Goal: Find specific page/section: Find specific page/section

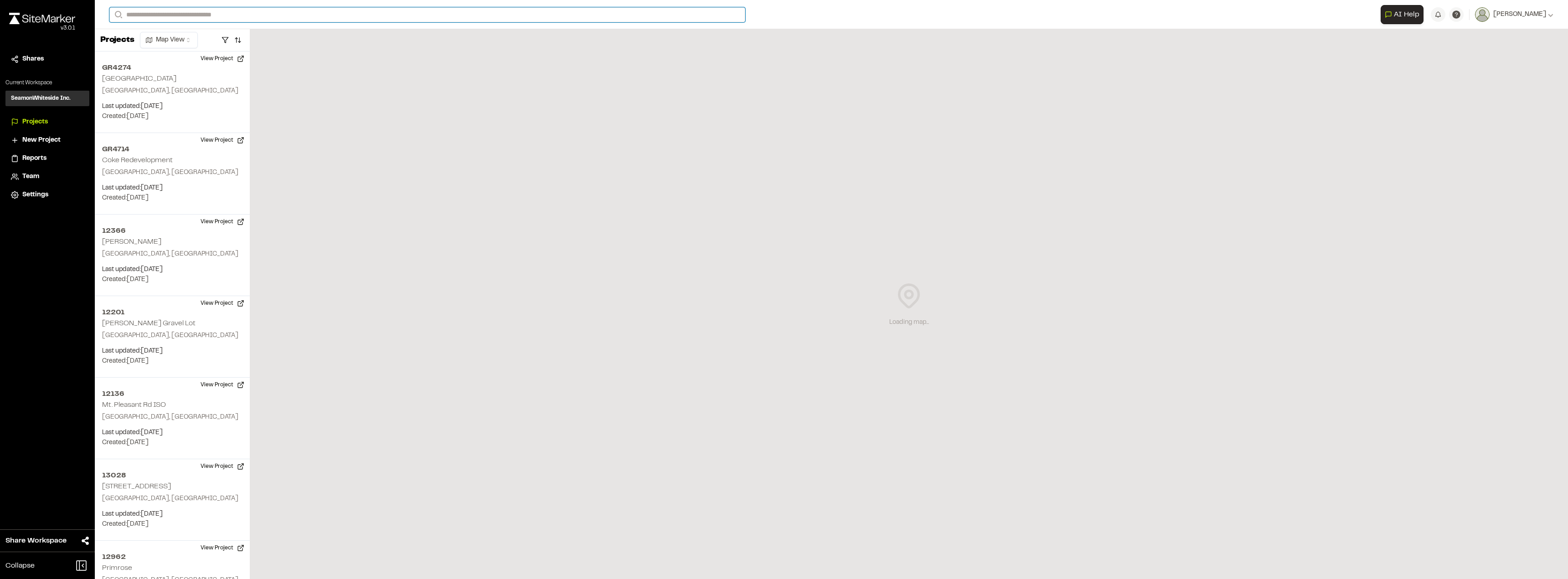
click at [171, 13] on input "Search" at bounding box center [427, 15] width 636 height 15
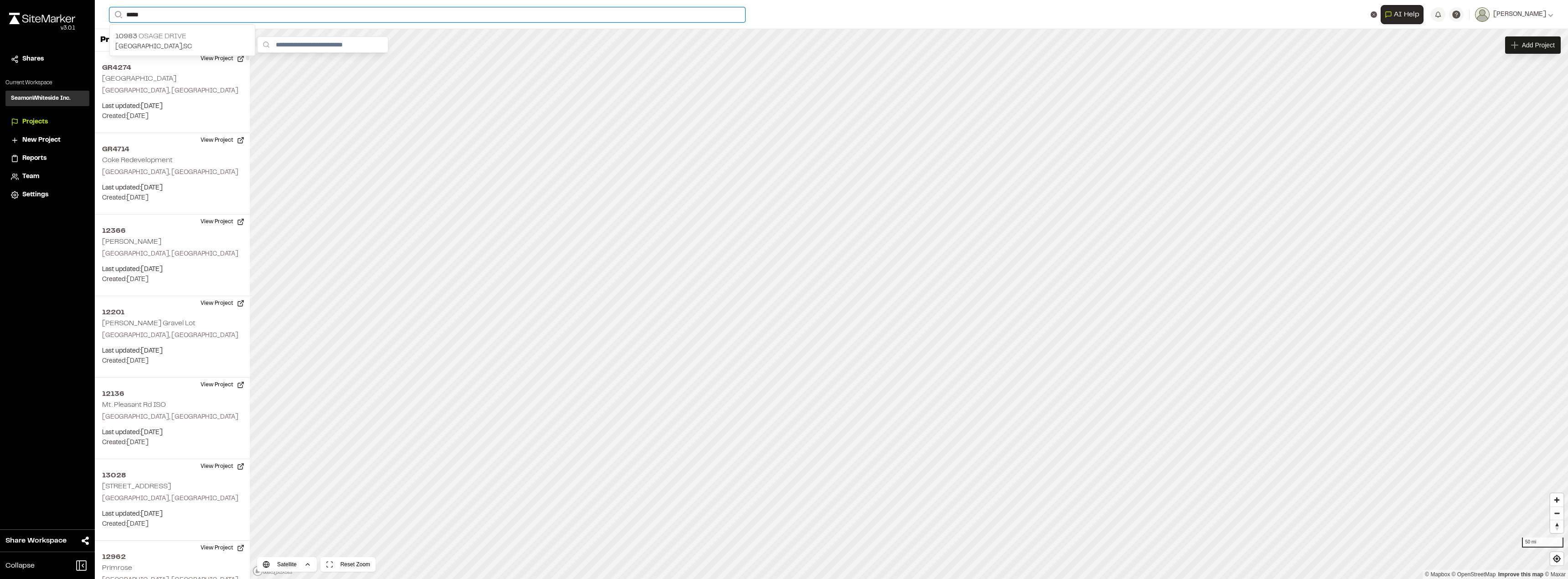
type input "*****"
click at [153, 41] on p "[STREET_ADDRESS]" at bounding box center [182, 36] width 134 height 11
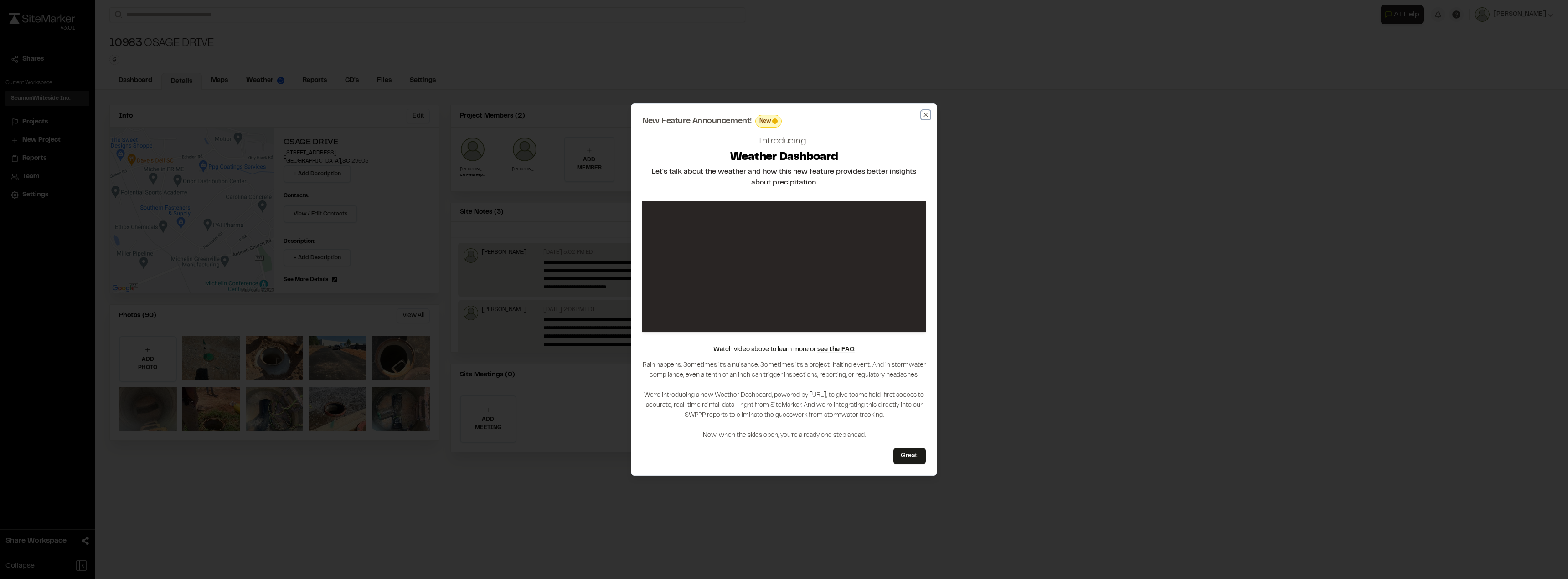
click at [926, 113] on icon "button" at bounding box center [926, 115] width 7 height 7
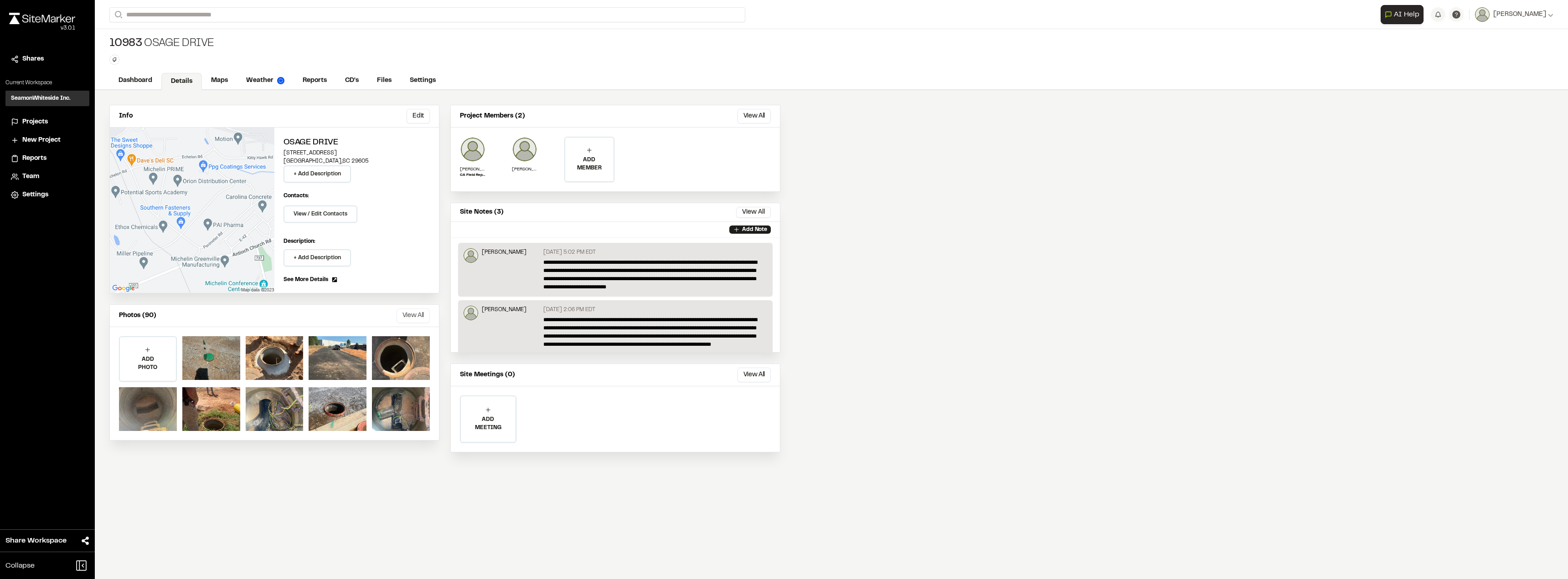
click at [411, 317] on button "View All" at bounding box center [413, 316] width 33 height 15
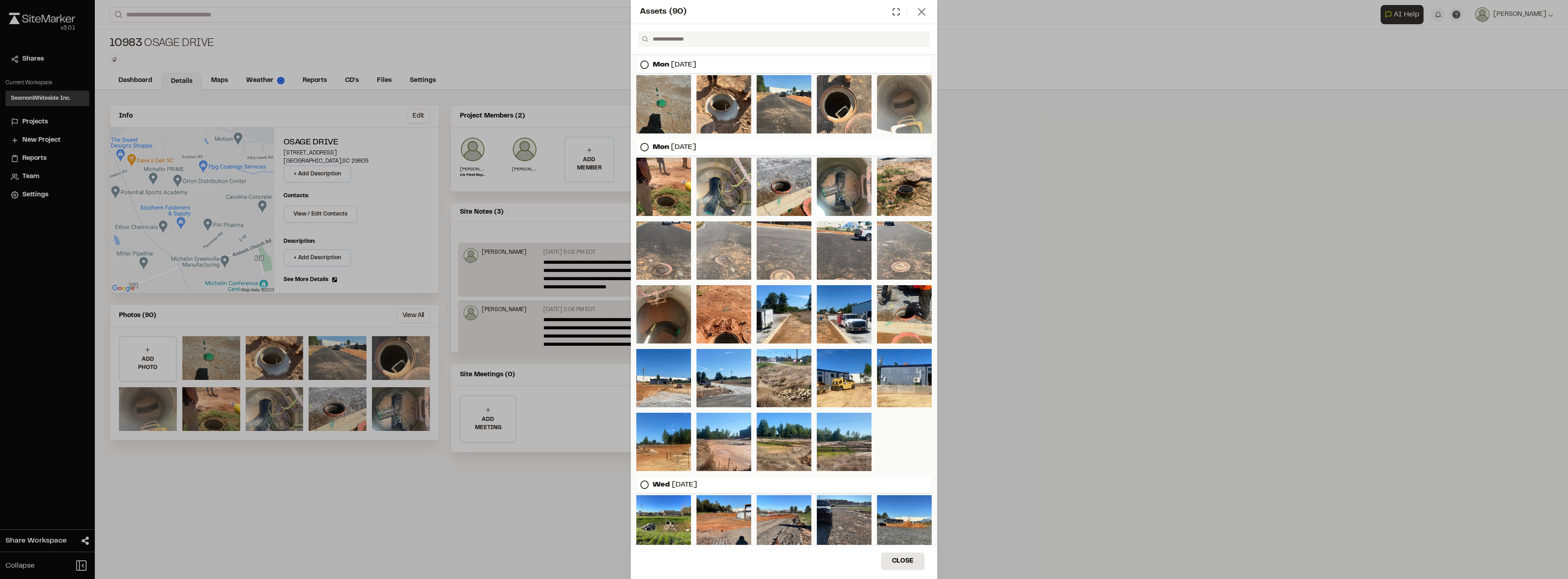
click at [925, 12] on icon at bounding box center [922, 12] width 13 height 13
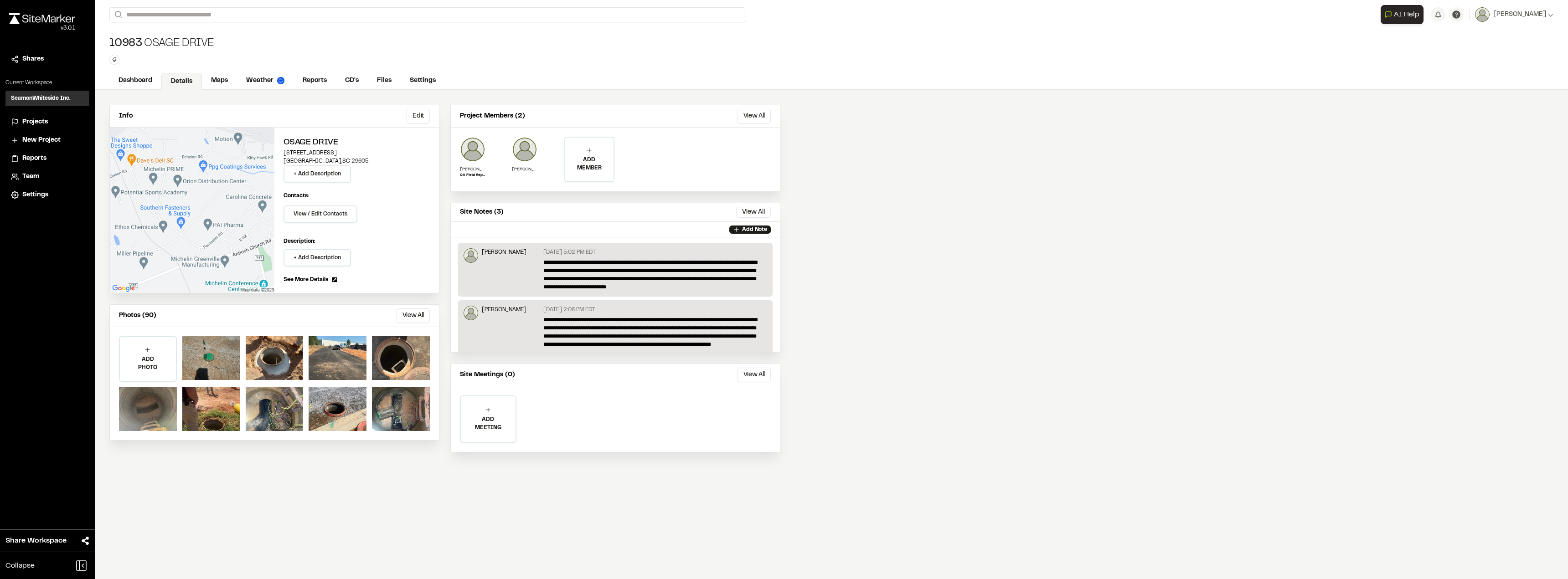
click at [915, 15] on icon at bounding box center [922, 19] width 13 height 13
click at [201, 19] on div "Assets ( 90 ) Close Select Download Zoom to Pin Unselect Download Zoom to Pin S…" at bounding box center [784, 297] width 1568 height 579
click at [203, 13] on input "Search" at bounding box center [427, 15] width 636 height 15
type input "*****"
click at [188, 41] on p "10665 [PERSON_NAME] QSR" at bounding box center [182, 36] width 134 height 11
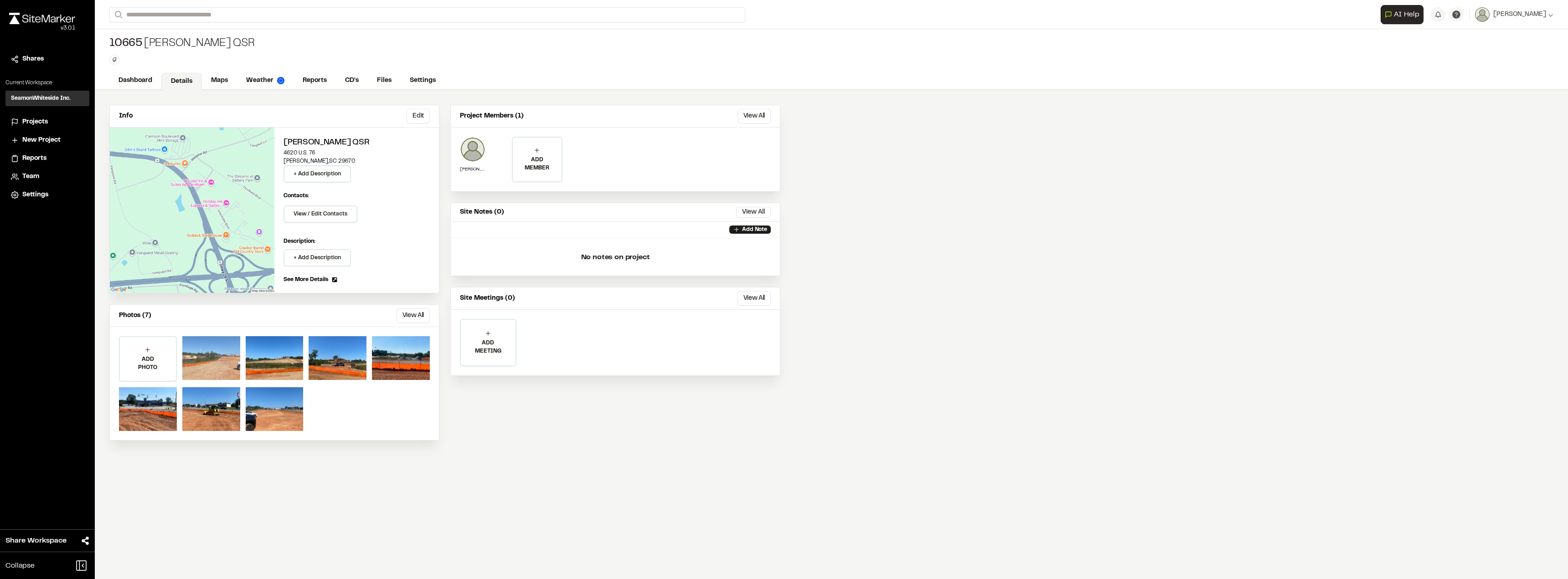
click at [212, 343] on div at bounding box center [211, 358] width 58 height 44
click at [414, 316] on button "View All" at bounding box center [413, 316] width 33 height 15
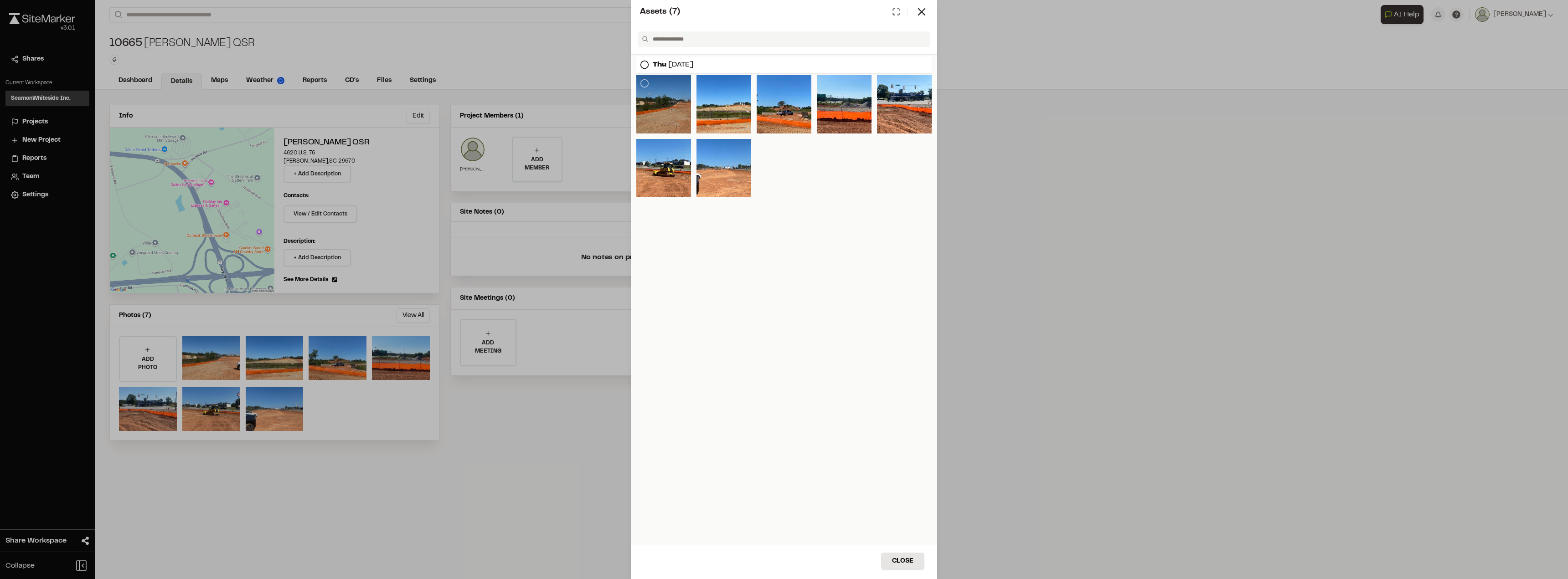
click at [669, 95] on div at bounding box center [663, 105] width 55 height 58
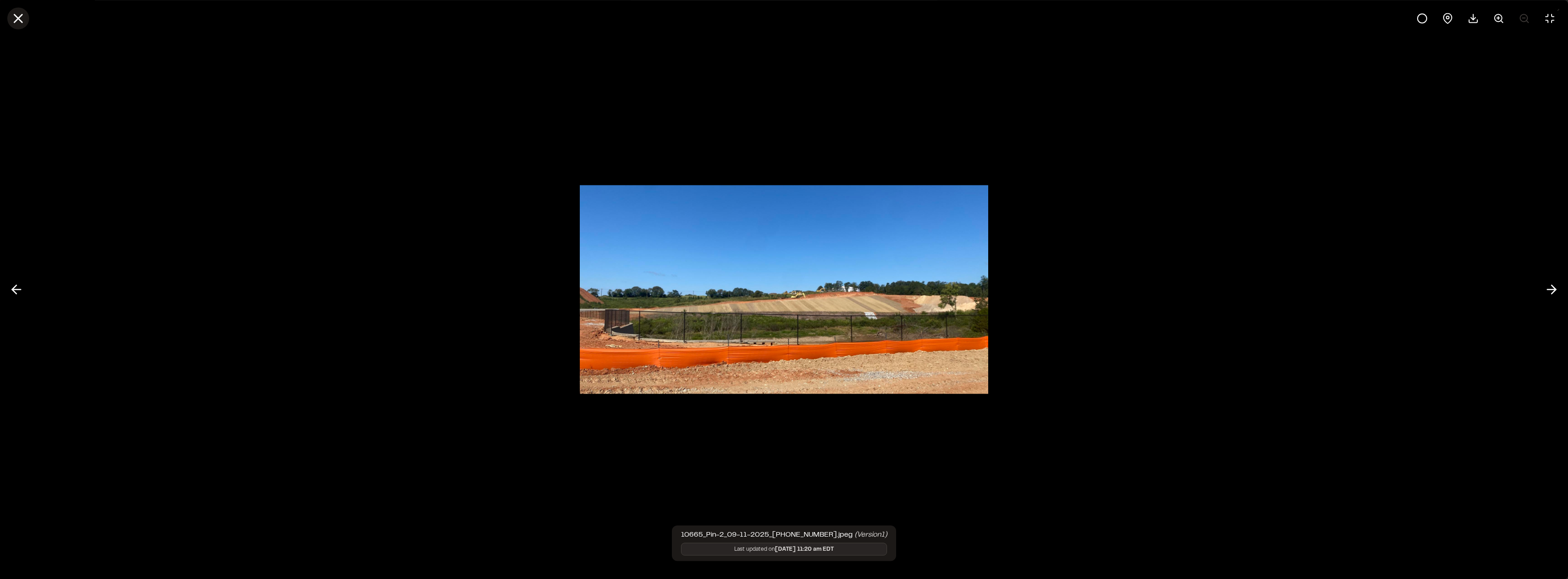
click at [24, 16] on icon at bounding box center [18, 18] width 15 height 15
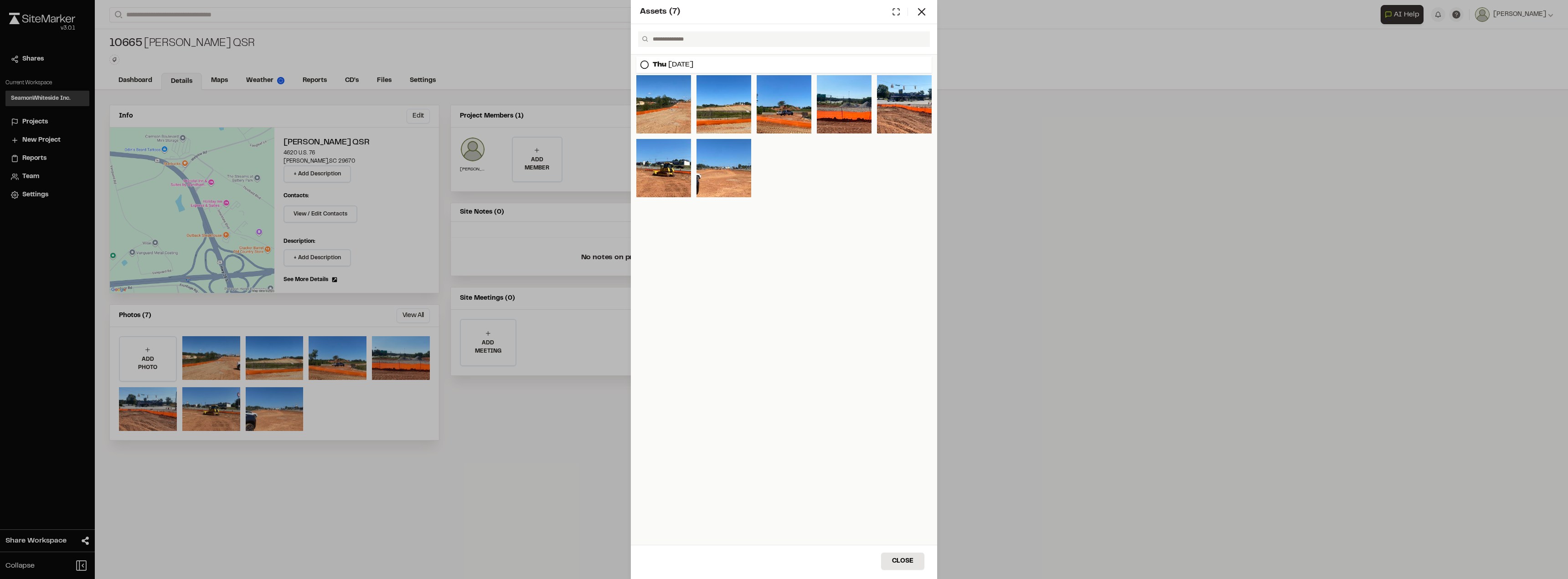
click at [1066, 244] on div "Assets ( 7 ) [DATE] Close Select Download Zoom to Pin Unselect Download Zoom to…" at bounding box center [784, 290] width 1568 height 579
